Goal: Register for event/course

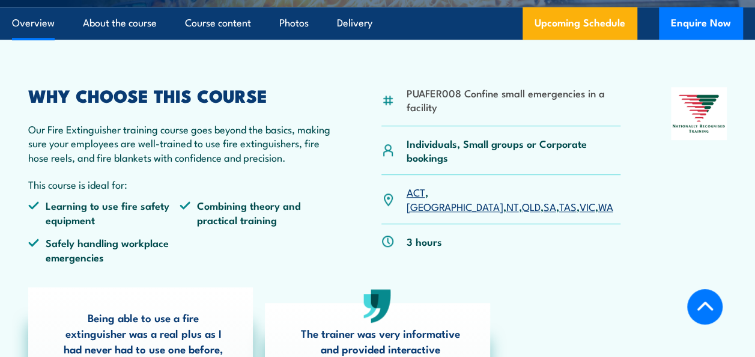
scroll to position [240, 0]
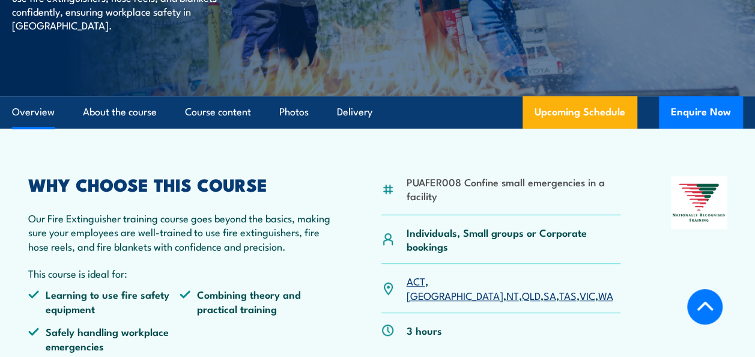
click at [579, 288] on link "VIC" at bounding box center [587, 295] width 16 height 14
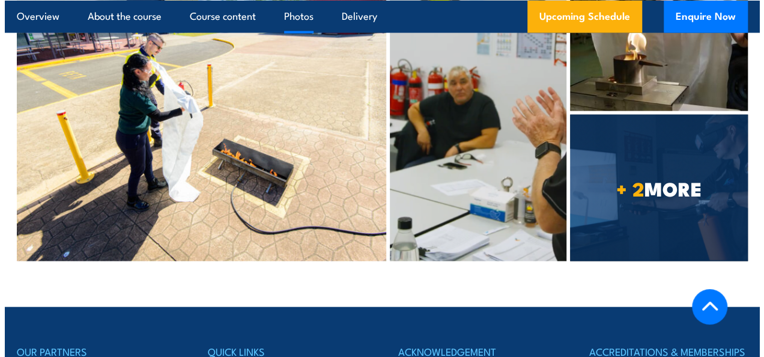
scroll to position [3575, 0]
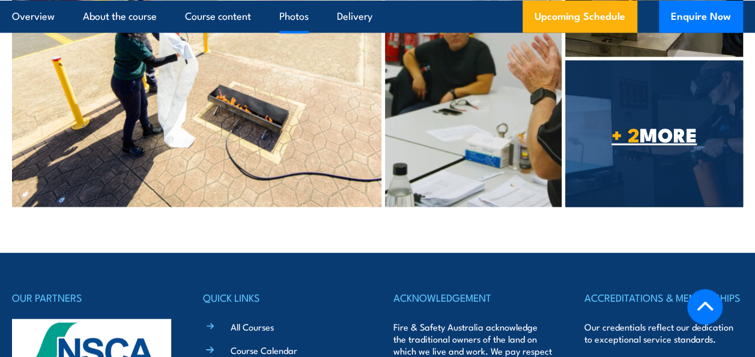
click at [658, 136] on span "+ 2 MORE" at bounding box center [653, 134] width 177 height 17
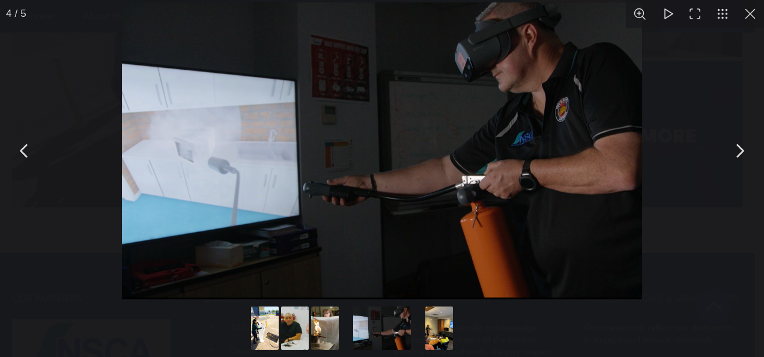
click at [271, 335] on button "Go to slide #1" at bounding box center [265, 327] width 58 height 43
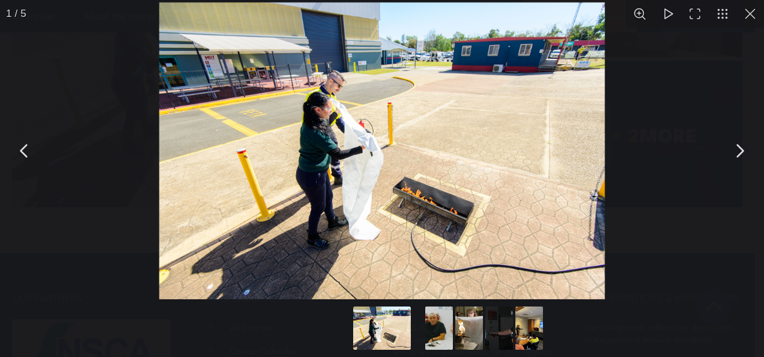
click at [441, 339] on button "Go to slide #2" at bounding box center [439, 327] width 58 height 43
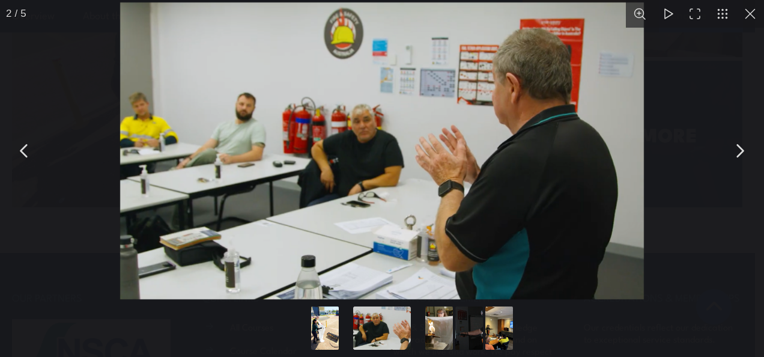
click at [434, 338] on button "Go to slide #3" at bounding box center [439, 327] width 58 height 43
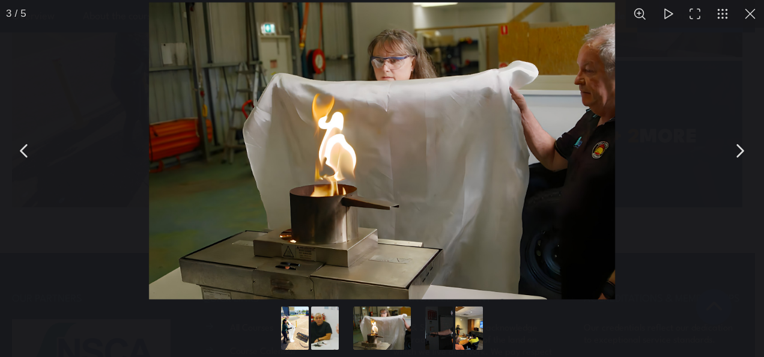
click at [434, 336] on button "Go to slide #4" at bounding box center [439, 327] width 58 height 43
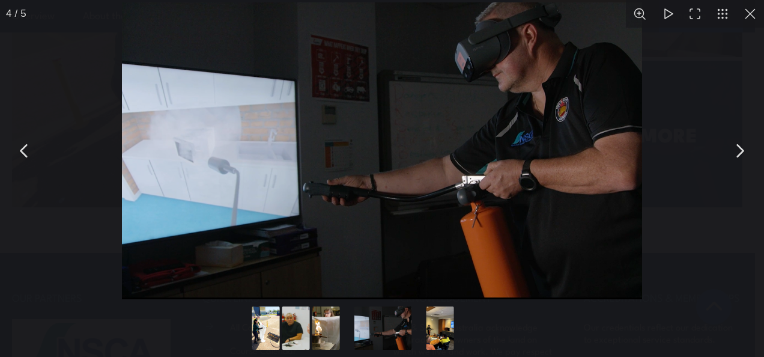
click at [434, 334] on button "Go to slide #5" at bounding box center [440, 327] width 58 height 43
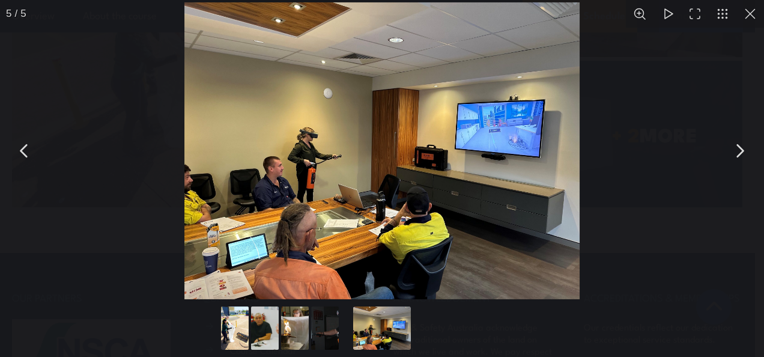
click at [28, 142] on button "You can close this modal content with the ESC key" at bounding box center [25, 151] width 30 height 30
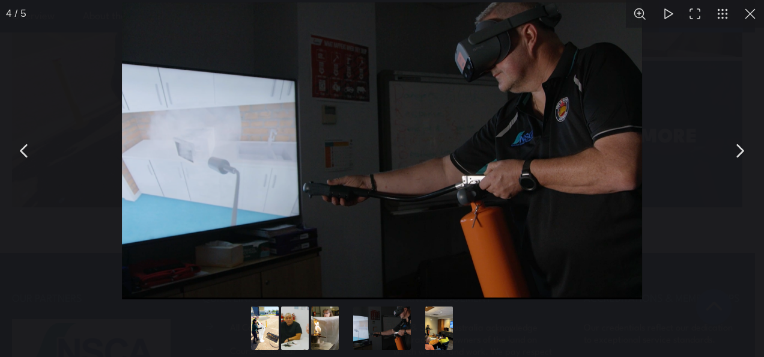
click at [32, 138] on button "You can close this modal content with the ESC key" at bounding box center [25, 151] width 30 height 30
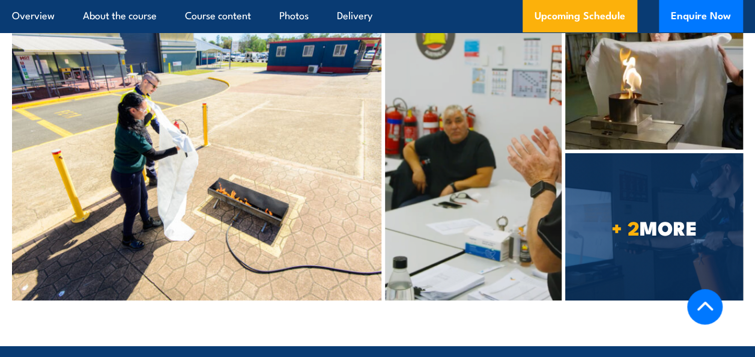
scroll to position [6629, 0]
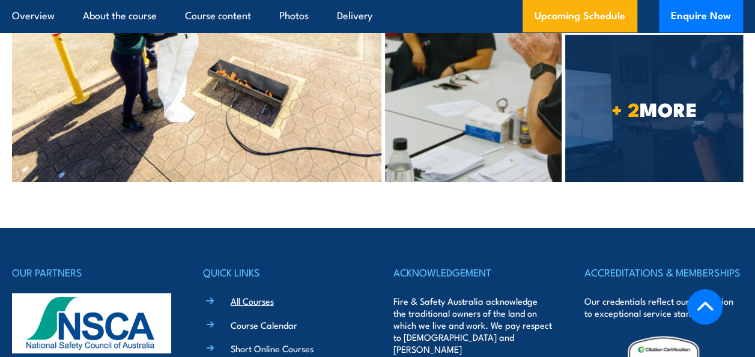
click at [255, 294] on link "All Courses" at bounding box center [252, 300] width 43 height 13
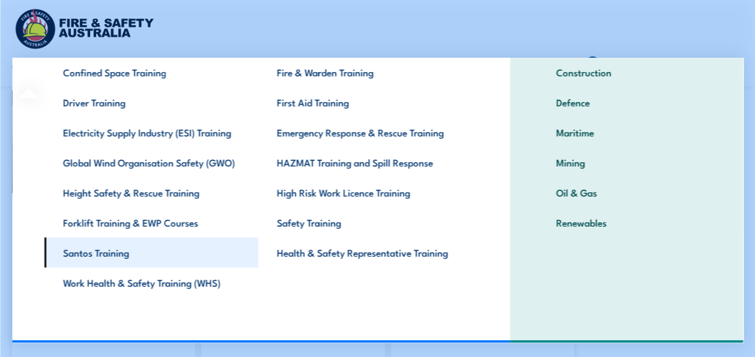
scroll to position [360, 0]
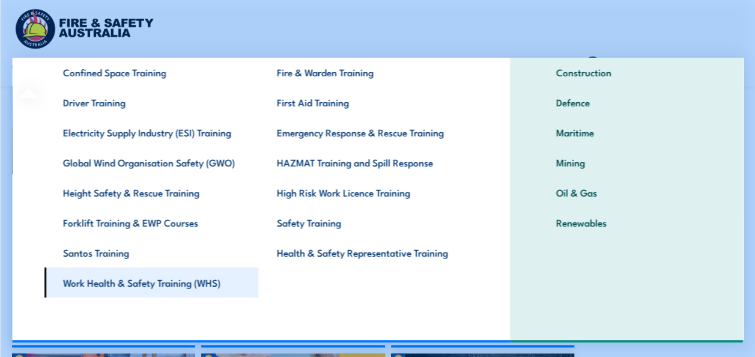
click at [146, 278] on link "Work Health & Safety Training (WHS)" at bounding box center [151, 282] width 214 height 30
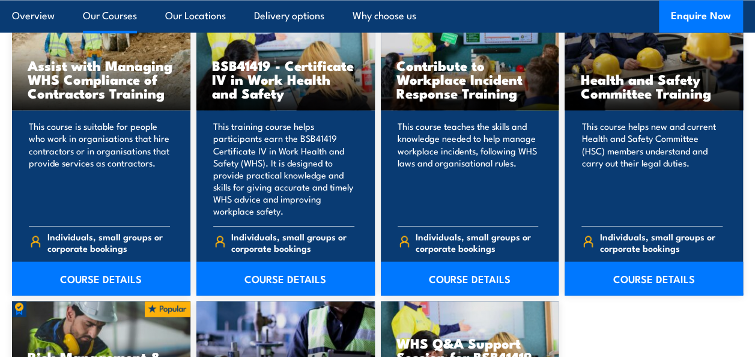
scroll to position [961, 0]
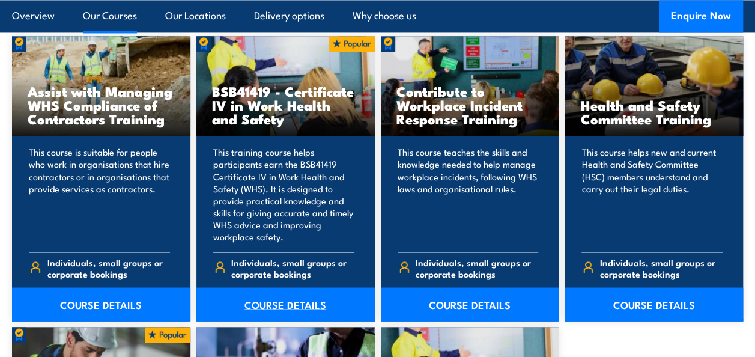
click at [283, 303] on link "COURSE DETAILS" at bounding box center [285, 304] width 178 height 34
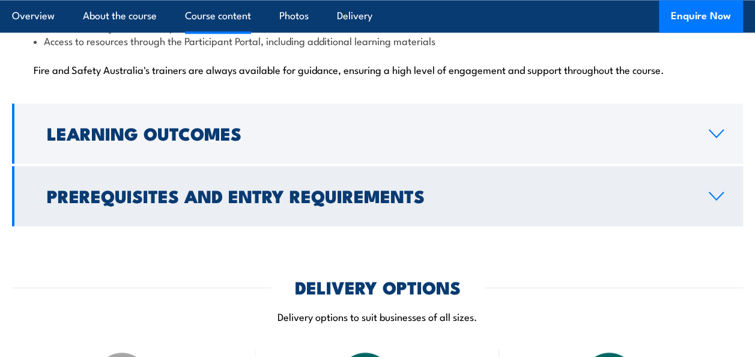
scroll to position [3183, 0]
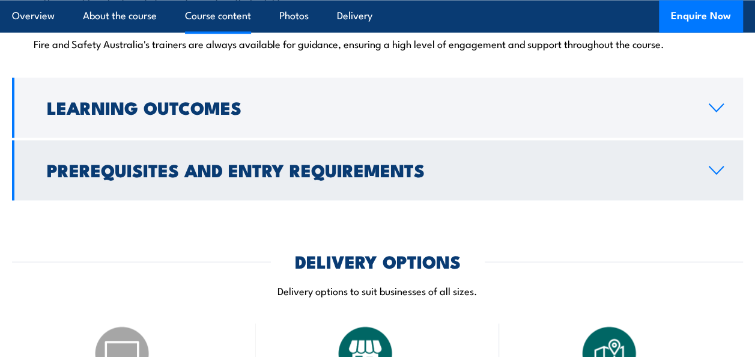
click at [723, 148] on link "Prerequisites and Entry Requirements" at bounding box center [377, 170] width 731 height 60
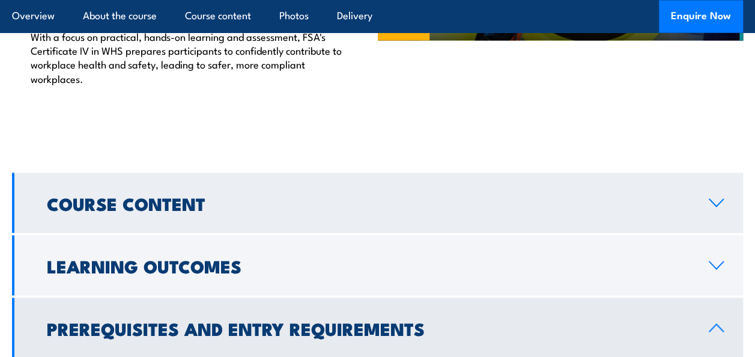
scroll to position [1024, 0]
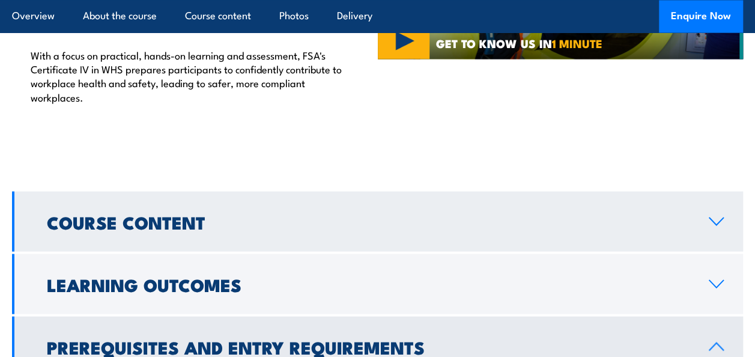
click at [251, 215] on link "Course Content" at bounding box center [377, 221] width 731 height 60
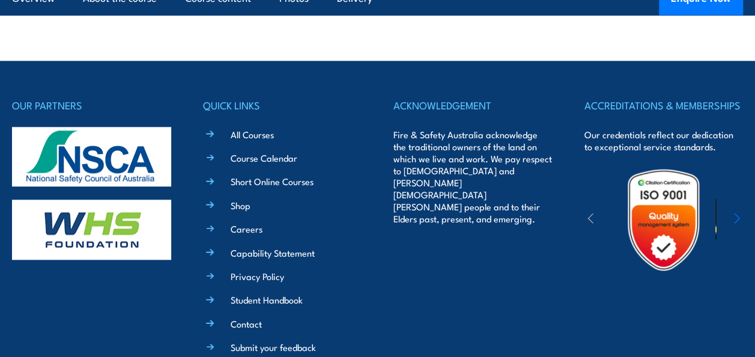
scroll to position [5289, 0]
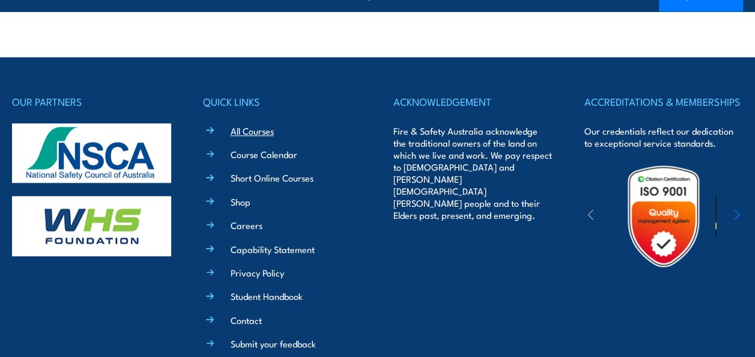
click at [268, 124] on link "All Courses" at bounding box center [252, 130] width 43 height 13
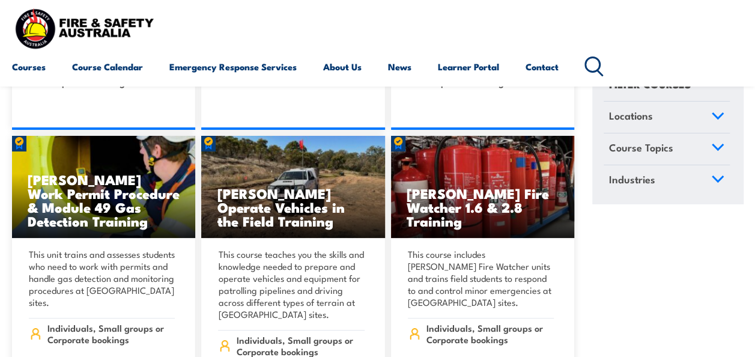
scroll to position [4449, 0]
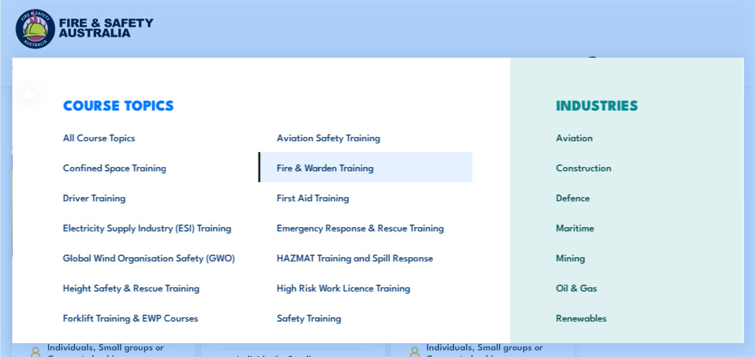
click at [338, 169] on link "Fire & Warden Training" at bounding box center [365, 167] width 214 height 30
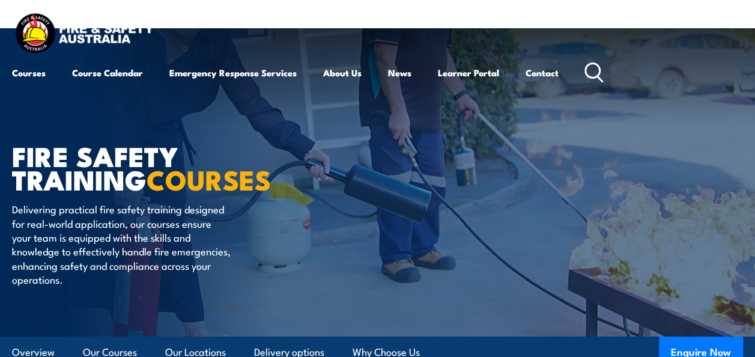
scroll to position [180, 0]
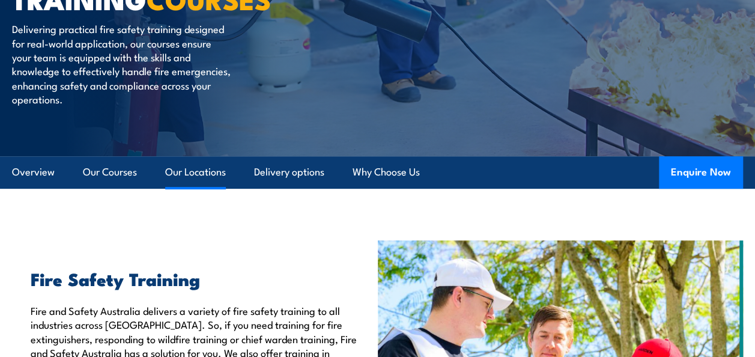
click at [207, 177] on link "Our Locations" at bounding box center [195, 172] width 61 height 32
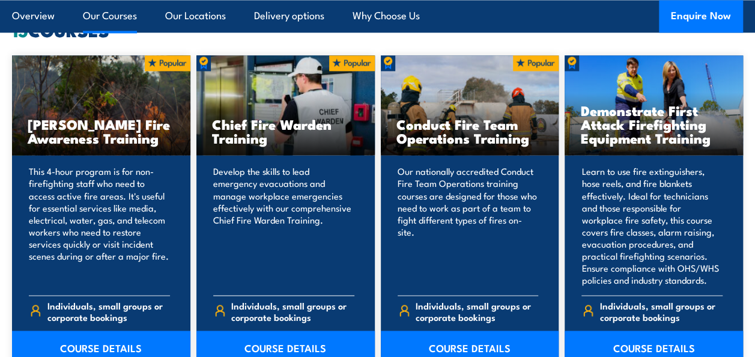
scroll to position [961, 0]
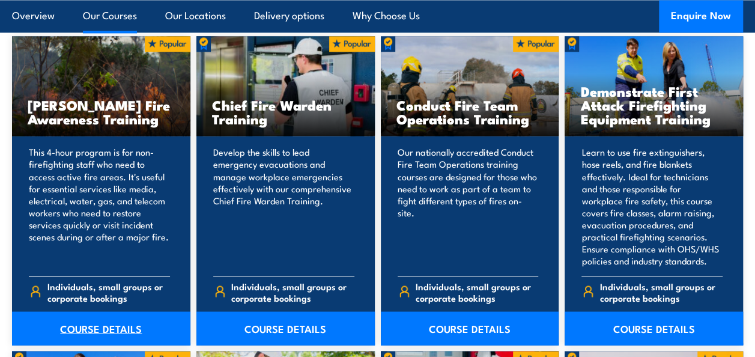
click at [106, 323] on link "COURSE DETAILS" at bounding box center [101, 328] width 178 height 34
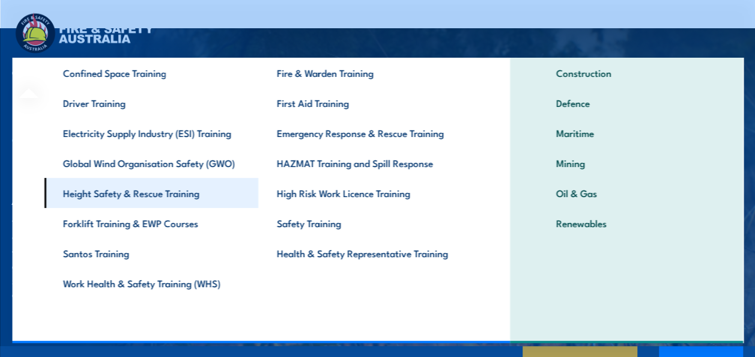
scroll to position [95, 0]
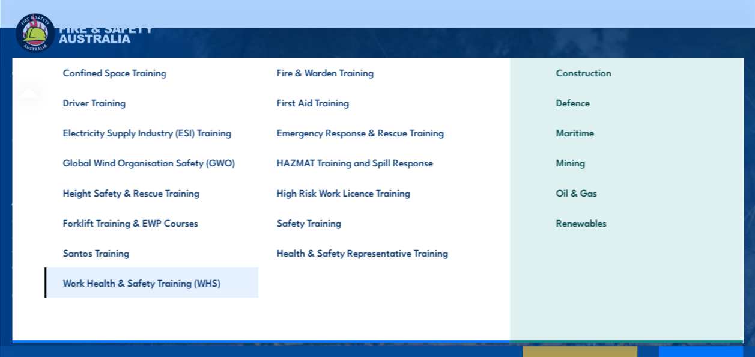
click at [109, 287] on link "Work Health & Safety Training (WHS)" at bounding box center [151, 282] width 214 height 30
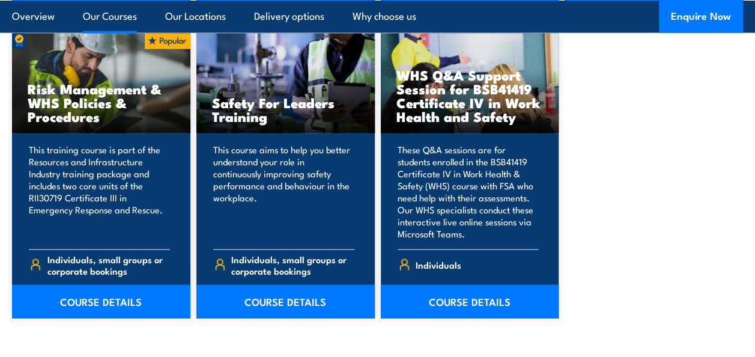
scroll to position [1321, 0]
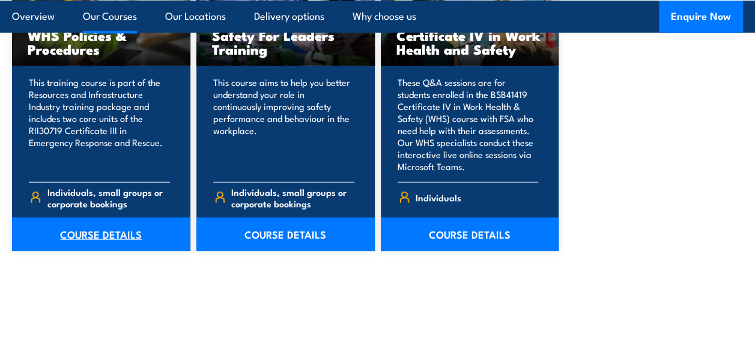
click at [106, 238] on link "COURSE DETAILS" at bounding box center [101, 234] width 178 height 34
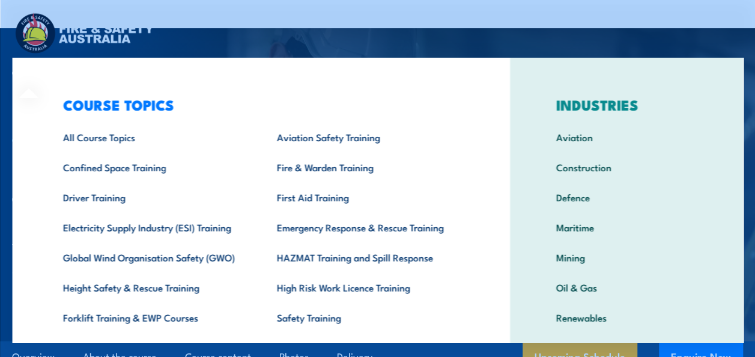
click at [237, 47] on div "Courses Course Calendar Emergency Response Services Services Overview Emergency…" at bounding box center [377, 49] width 731 height 76
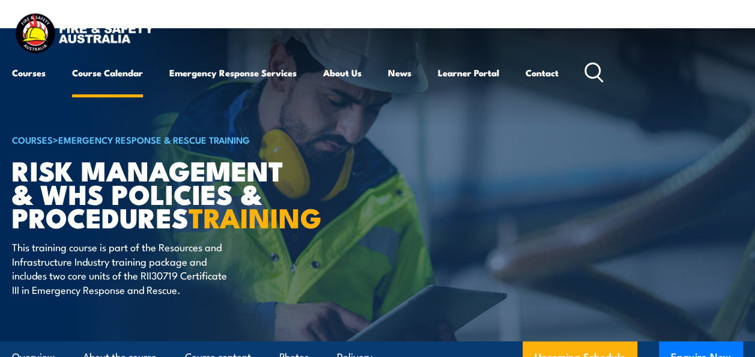
click at [113, 74] on link "Course Calendar" at bounding box center [107, 72] width 71 height 29
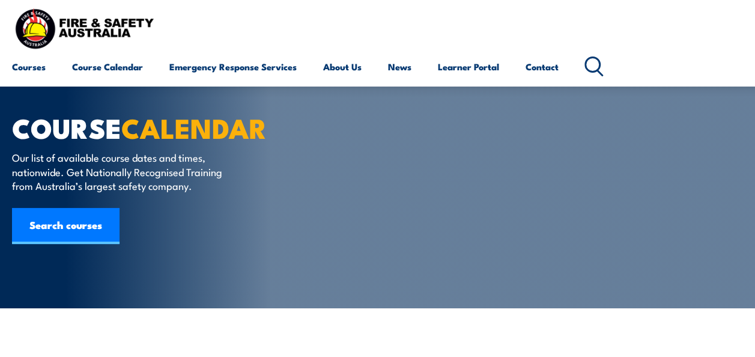
scroll to position [180, 0]
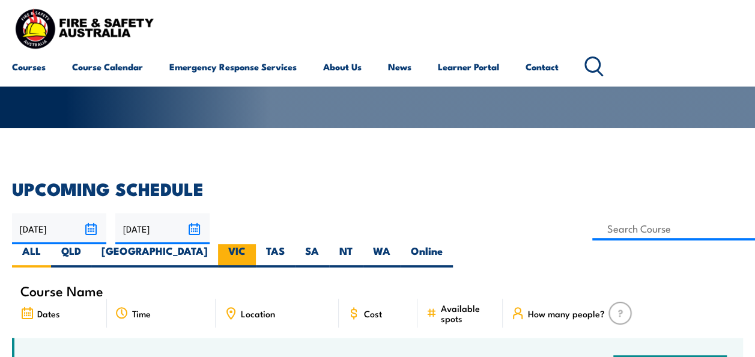
click at [256, 244] on label "VIC" at bounding box center [237, 255] width 38 height 23
click at [253, 244] on input "VIC" at bounding box center [250, 248] width 8 height 8
radio input "true"
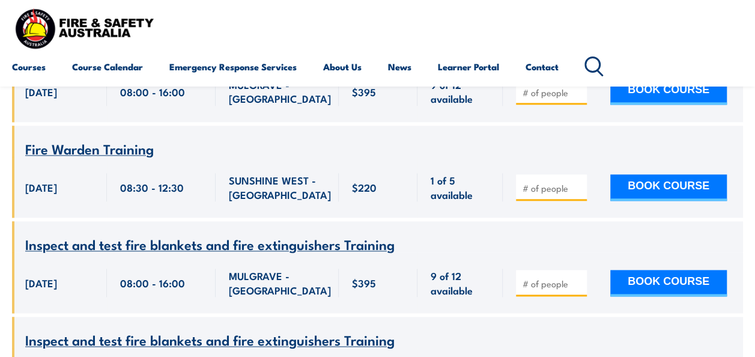
scroll to position [2883, 0]
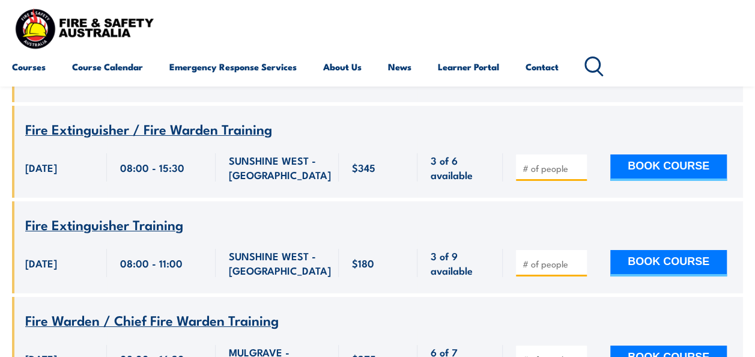
click at [328, 166] on div "SUNSHINE WEST - [GEOGRAPHIC_DATA]" at bounding box center [277, 167] width 123 height 61
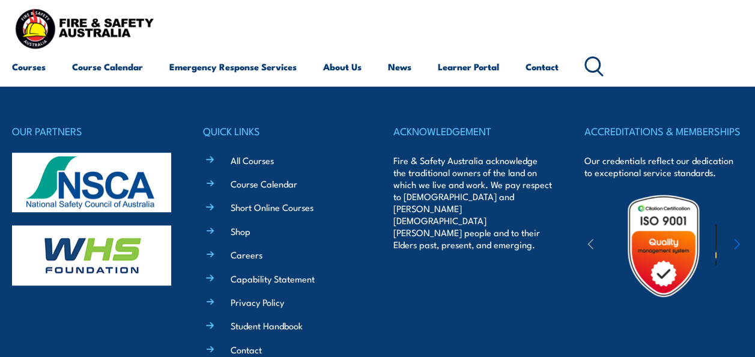
scroll to position [7087, 0]
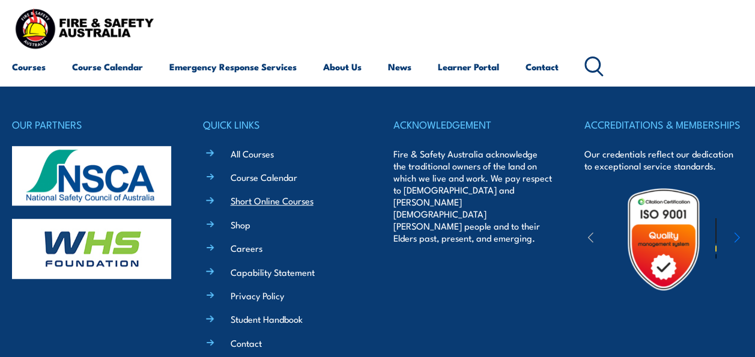
click at [275, 207] on link "Short Online Courses" at bounding box center [272, 200] width 83 height 13
